Goal: Check status: Check status

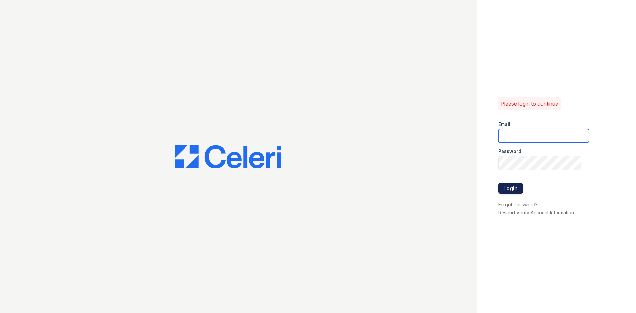
type input "[EMAIL_ADDRESS][DOMAIN_NAME]"
click at [511, 184] on button "Login" at bounding box center [510, 188] width 25 height 11
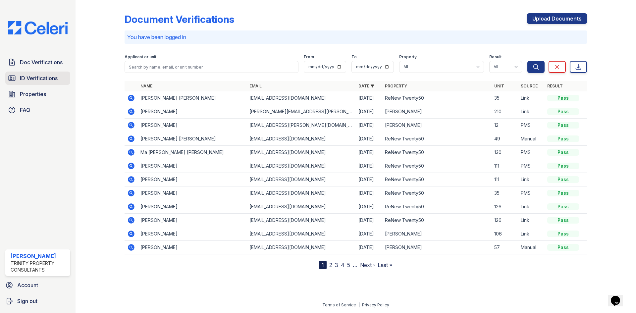
click at [49, 74] on link "ID Verifications" at bounding box center [37, 78] width 65 height 13
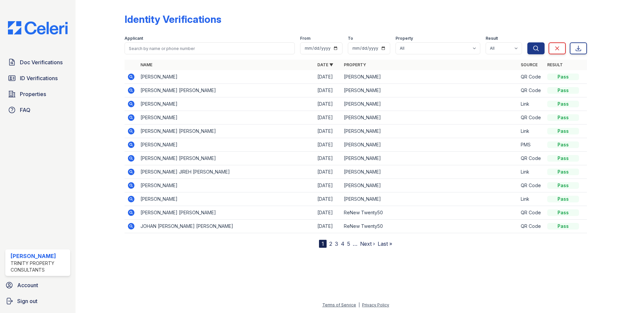
click at [133, 76] on icon at bounding box center [131, 77] width 7 height 7
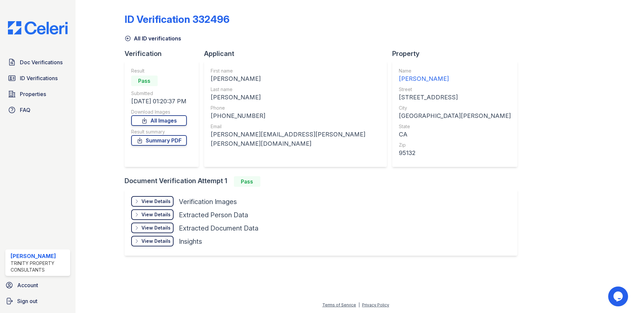
drag, startPoint x: 159, startPoint y: 201, endPoint x: 155, endPoint y: 202, distance: 4.0
click at [159, 202] on div "View Details" at bounding box center [156, 201] width 29 height 7
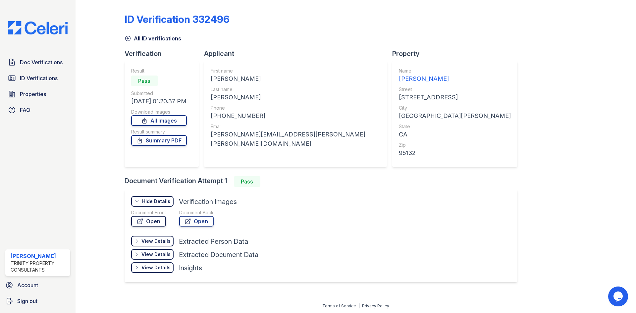
click at [153, 221] on link "Open" at bounding box center [148, 221] width 35 height 11
click at [284, 136] on div "laura.villanueva.js@gmail.com" at bounding box center [296, 139] width 170 height 19
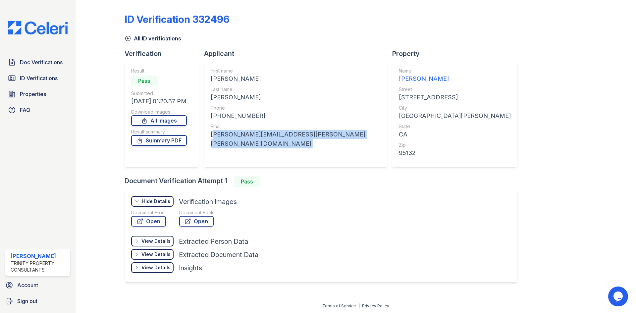
click at [284, 136] on div "laura.villanueva.js@gmail.com" at bounding box center [296, 139] width 170 height 19
copy div "laura.villanueva.js@gmail.com"
